Goal: Book appointment/travel/reservation

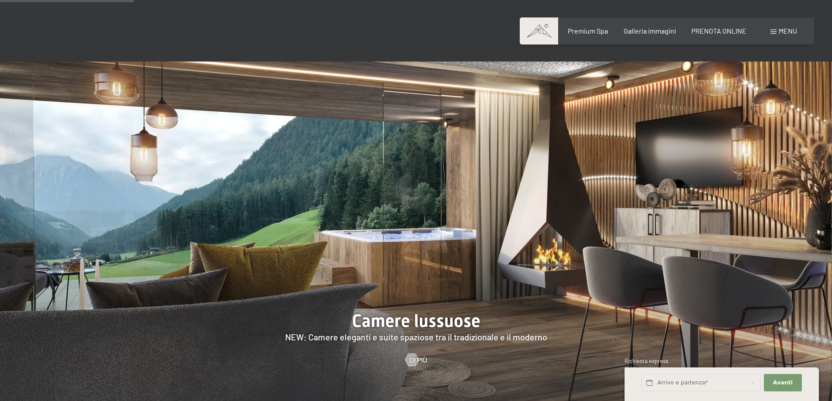
scroll to position [786, 0]
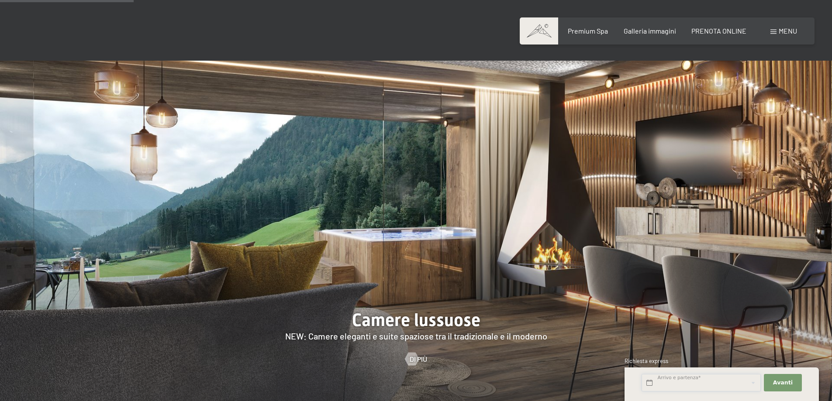
click at [689, 381] on input "text" at bounding box center [701, 383] width 119 height 18
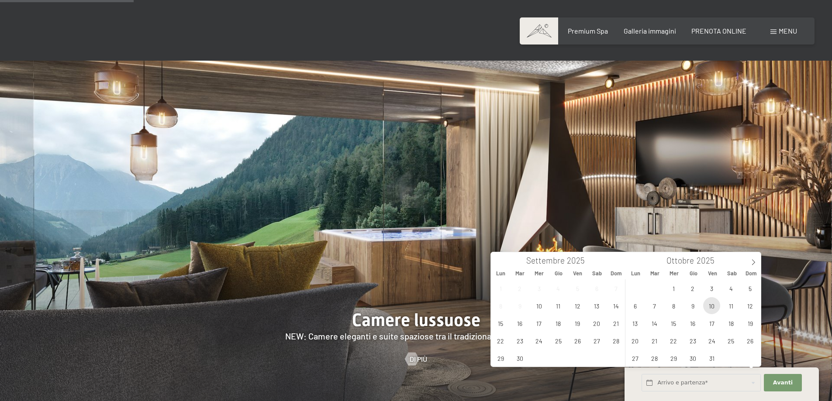
click at [711, 306] on span "10" at bounding box center [711, 305] width 17 height 17
click at [750, 305] on span "12" at bounding box center [750, 305] width 17 height 17
type input "Ven. 10/10/2025 - Dom. 12/10/2025"
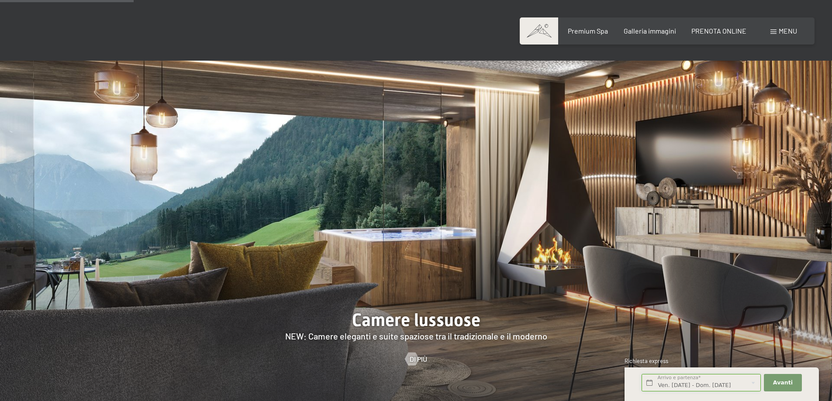
scroll to position [0, 1]
click at [790, 384] on span "Avanti" at bounding box center [783, 383] width 20 height 8
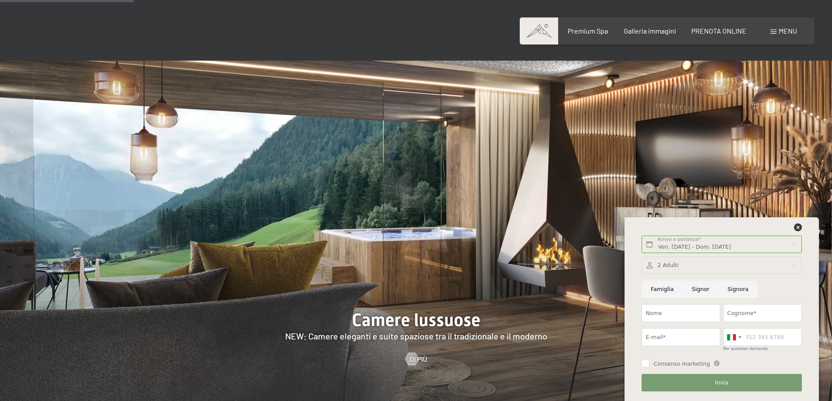
scroll to position [0, 0]
click at [660, 313] on input "Nome" at bounding box center [681, 313] width 79 height 18
type input "Marco"
type input "Rovisi"
type input "3701331844"
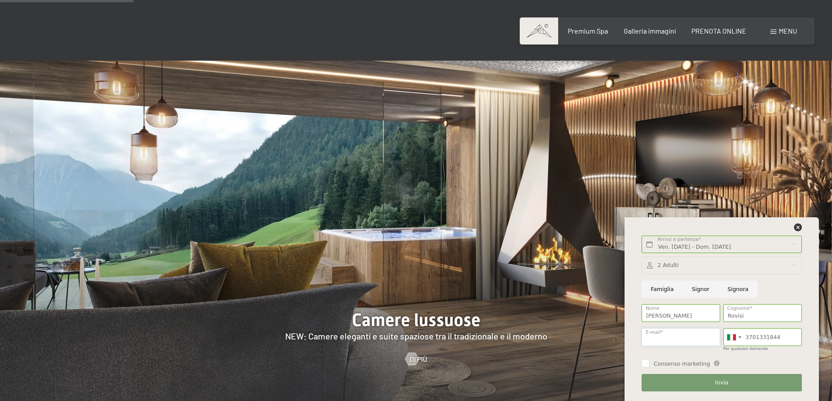
click at [667, 339] on input "E-mail*" at bounding box center [681, 337] width 79 height 18
type input "m.roviz@gmail.com"
click at [792, 266] on div at bounding box center [722, 266] width 160 height 18
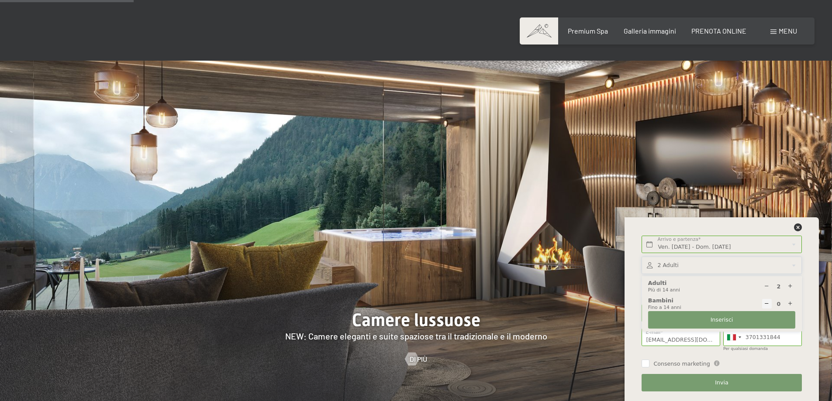
click at [787, 302] on div at bounding box center [791, 304] width 10 height 10
type input "1"
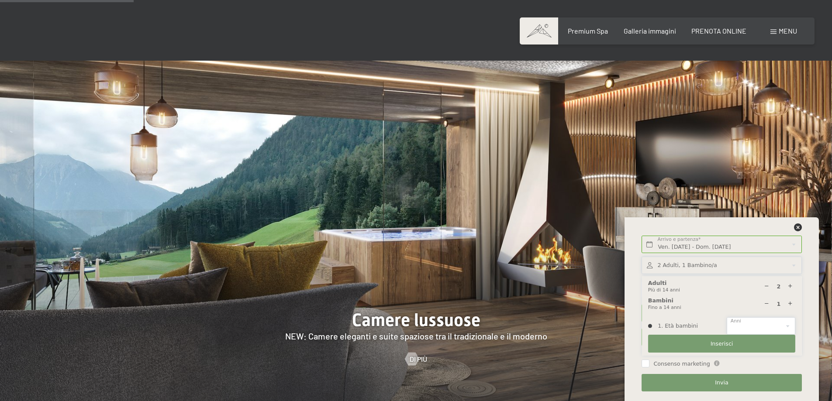
click at [785, 326] on select "0 1 2 3 4 5 6 7 8 9 10 11 12 13 14" at bounding box center [761, 326] width 69 height 18
select select "13"
click at [727, 317] on select "0 1 2 3 4 5 6 7 8 9 10 11 12 13 14" at bounding box center [761, 326] width 69 height 18
click at [724, 343] on span "Inserisci" at bounding box center [722, 344] width 23 height 8
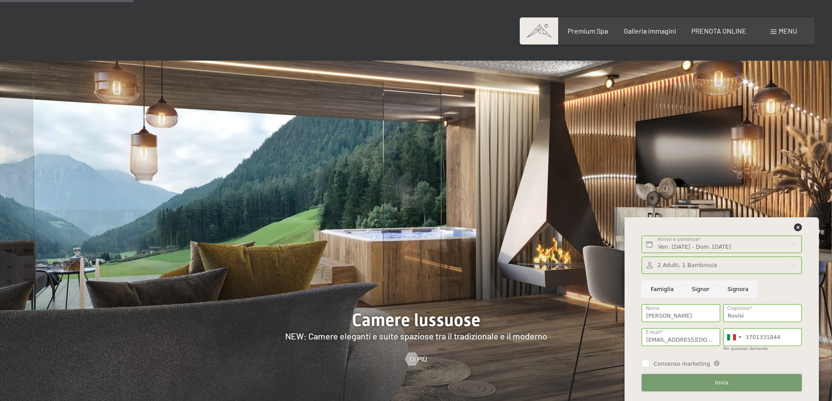
click at [727, 383] on span "Invia" at bounding box center [721, 383] width 13 height 8
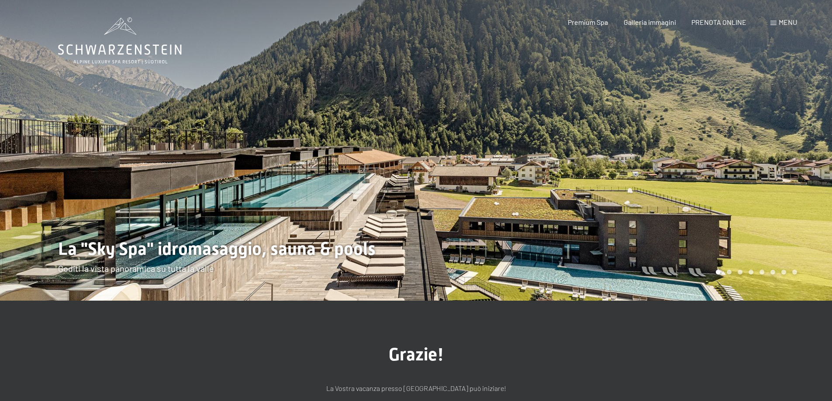
click at [803, 150] on div at bounding box center [624, 150] width 416 height 301
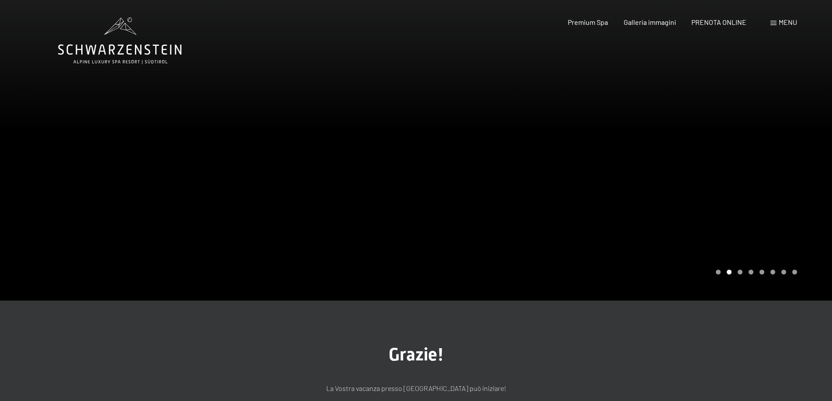
click at [803, 150] on div at bounding box center [624, 150] width 416 height 301
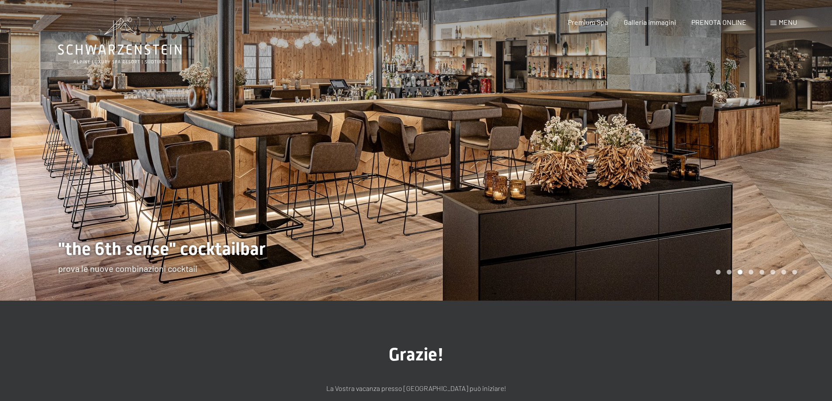
click at [803, 150] on div at bounding box center [624, 150] width 416 height 301
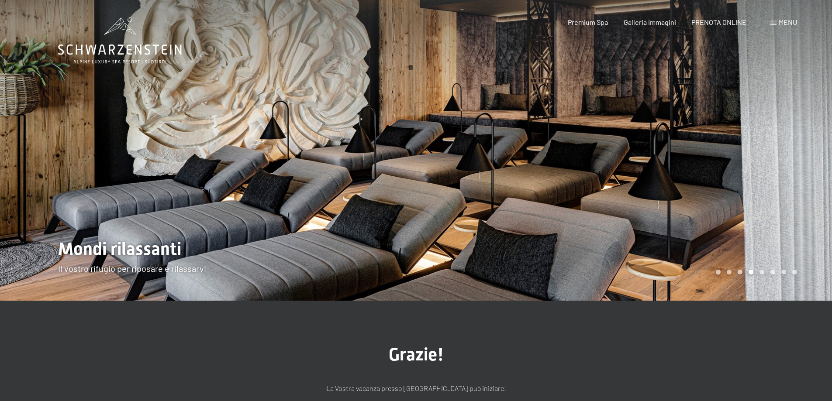
click at [803, 150] on div at bounding box center [624, 150] width 416 height 301
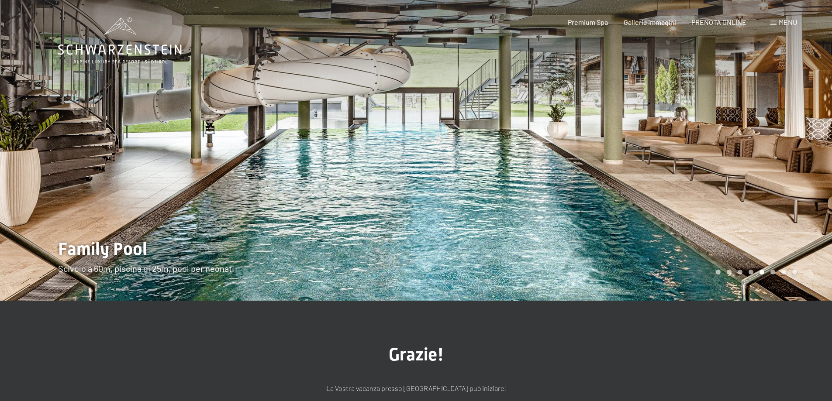
click at [798, 143] on div at bounding box center [624, 150] width 416 height 301
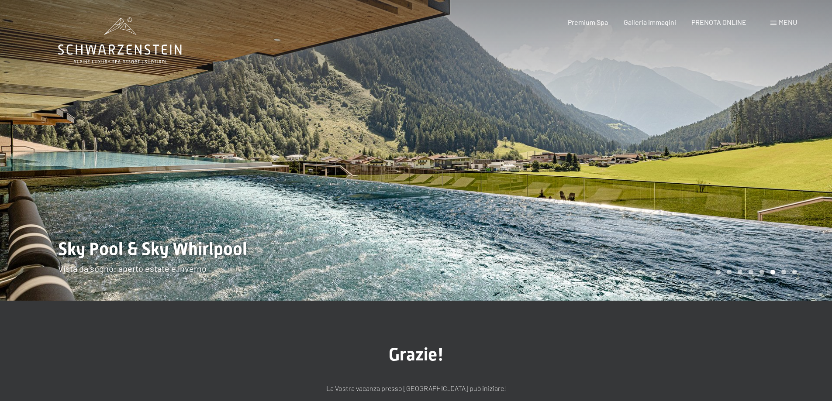
click at [777, 24] on div "Menu" at bounding box center [783, 22] width 27 height 10
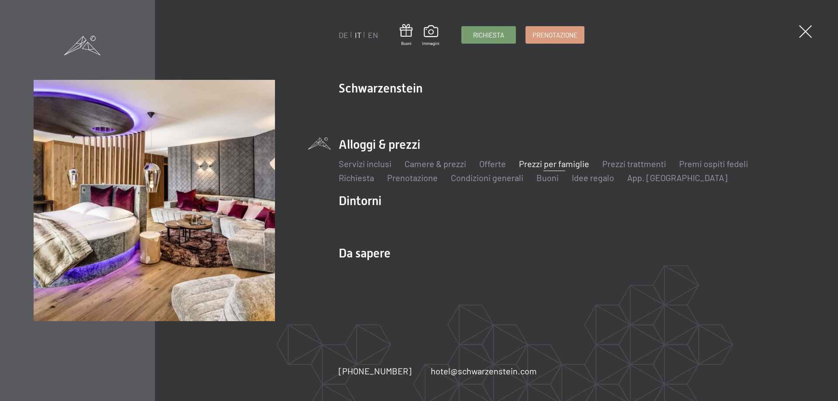
click at [544, 163] on link "Prezzi per famiglie" at bounding box center [554, 164] width 70 height 10
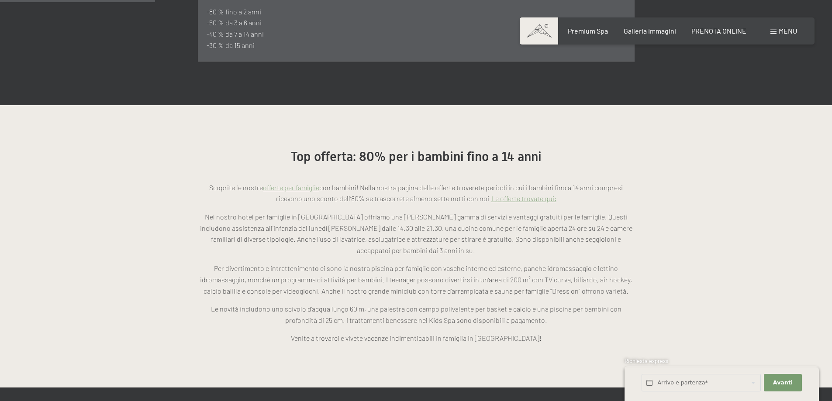
scroll to position [699, 0]
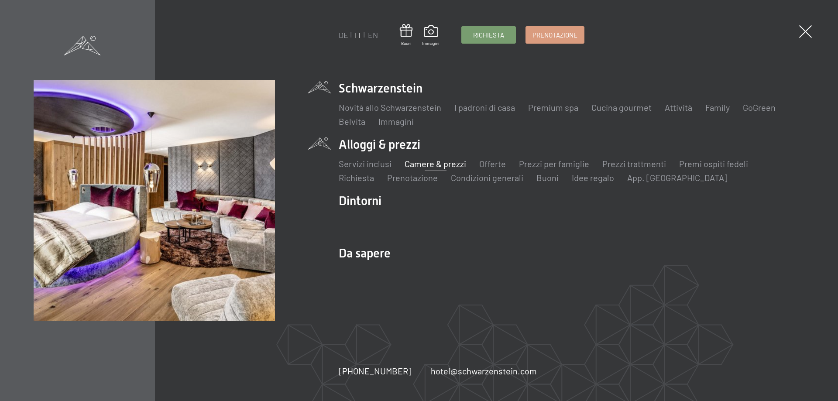
click at [434, 165] on link "Camere & prezzi" at bounding box center [436, 164] width 62 height 10
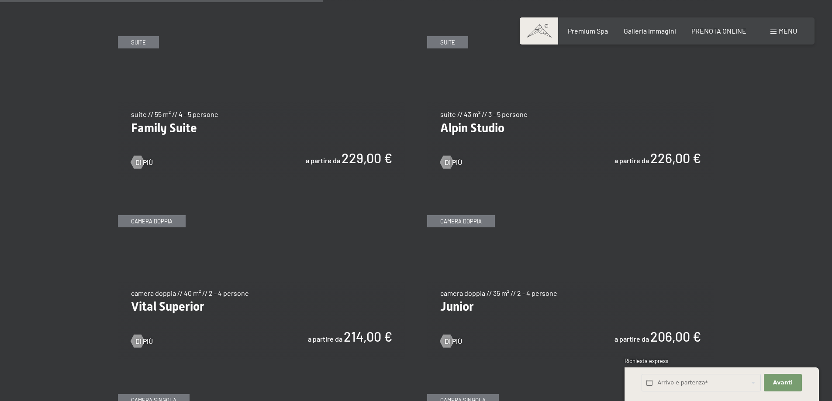
scroll to position [1092, 0]
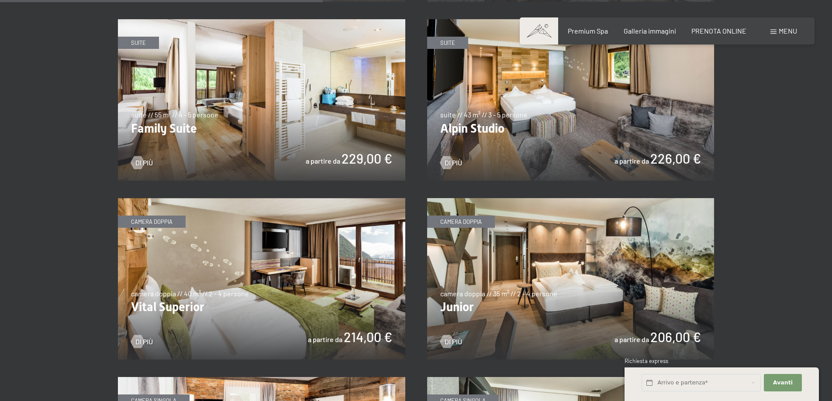
click at [562, 107] on img at bounding box center [570, 100] width 287 height 162
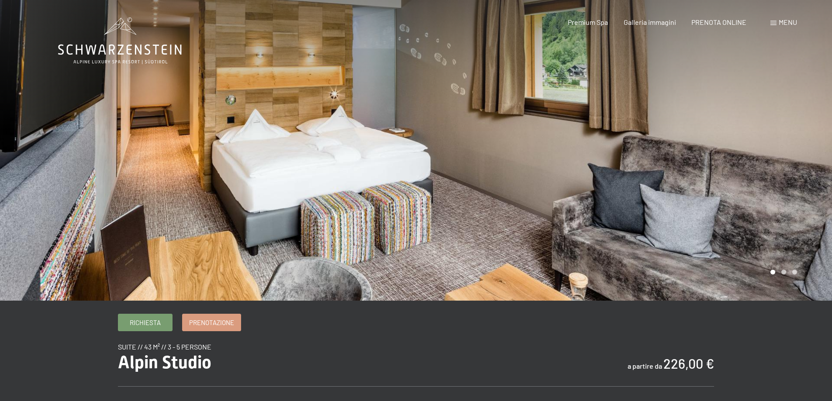
click at [795, 152] on div at bounding box center [624, 150] width 416 height 301
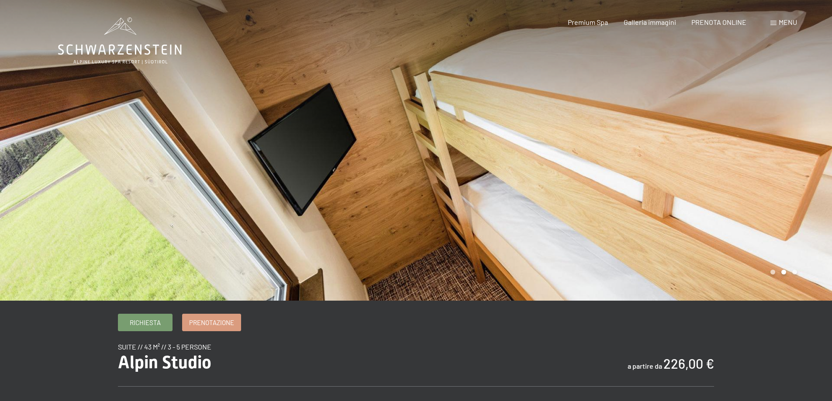
click at [795, 152] on div at bounding box center [624, 150] width 416 height 301
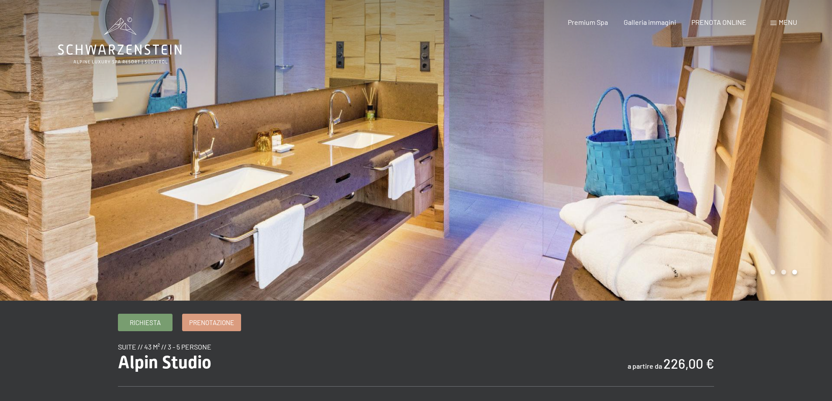
click at [795, 152] on div at bounding box center [624, 150] width 416 height 301
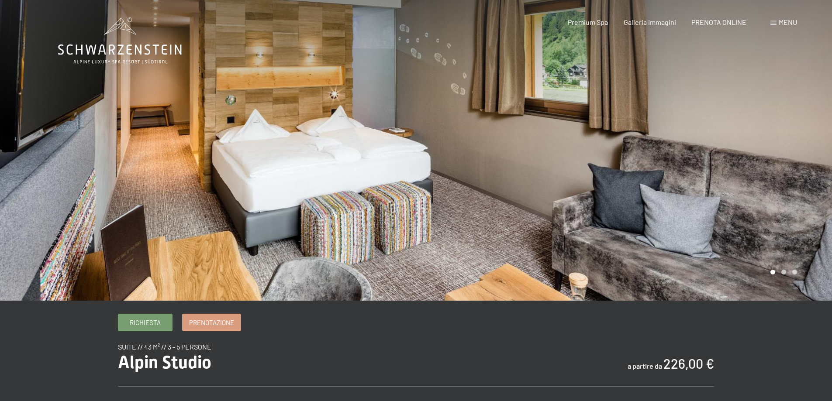
click at [795, 152] on div at bounding box center [624, 150] width 416 height 301
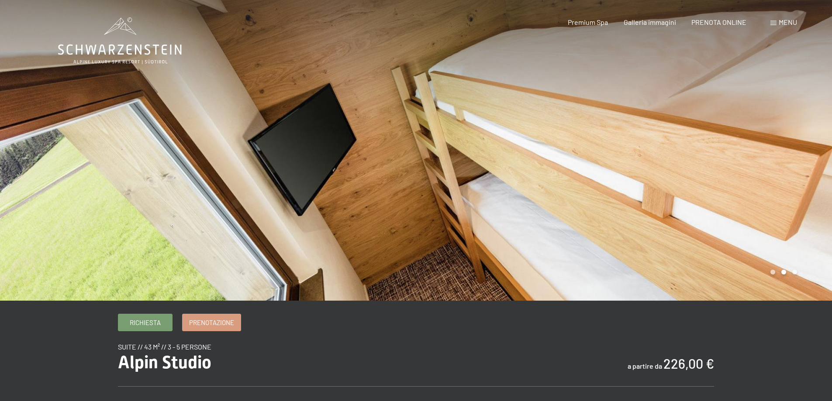
click at [795, 152] on div at bounding box center [624, 150] width 416 height 301
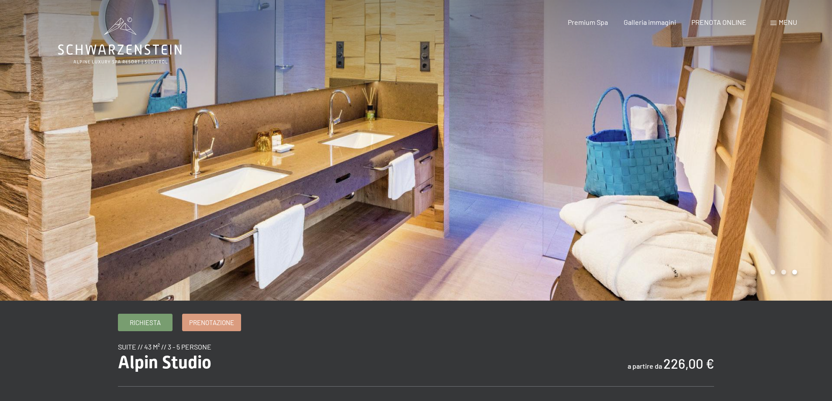
click at [795, 152] on div at bounding box center [624, 150] width 416 height 301
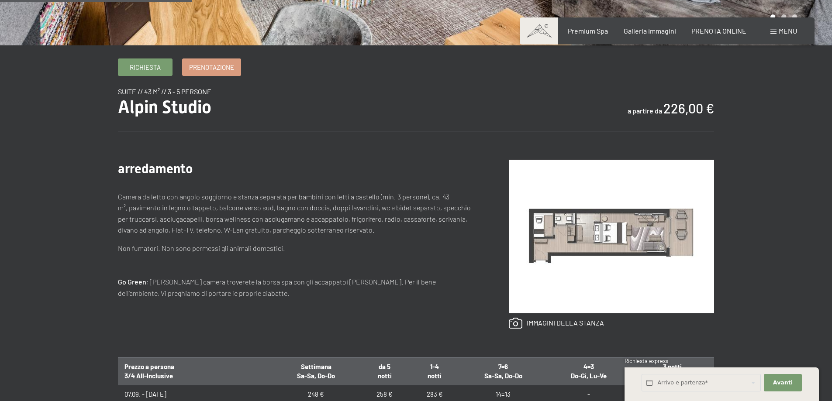
scroll to position [262, 0]
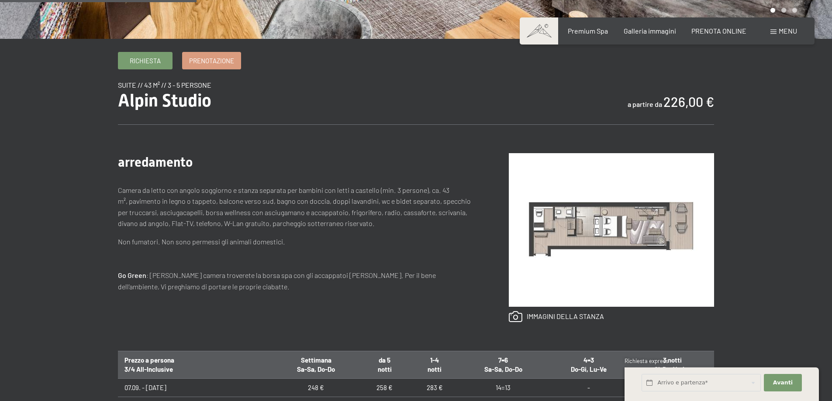
click at [583, 224] on img at bounding box center [611, 230] width 205 height 154
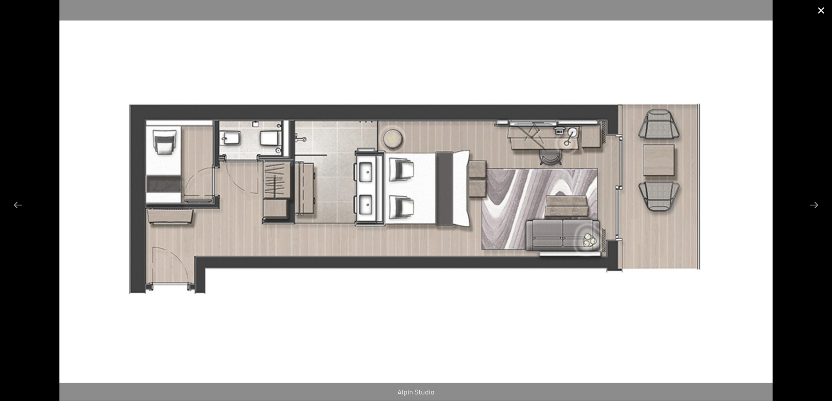
click at [821, 9] on button "Close gallery" at bounding box center [821, 10] width 22 height 21
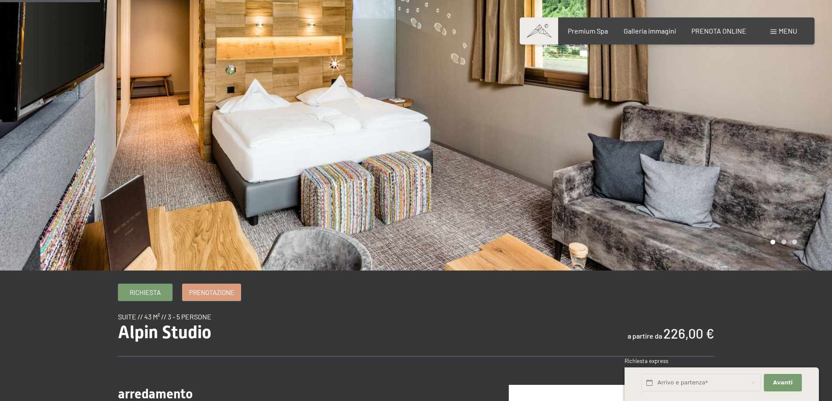
scroll to position [0, 0]
